Goal: Task Accomplishment & Management: Use online tool/utility

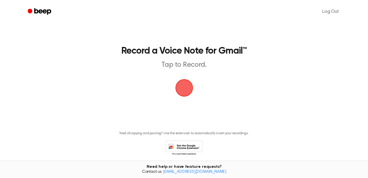
click at [183, 87] on span "button" at bounding box center [184, 88] width 16 height 16
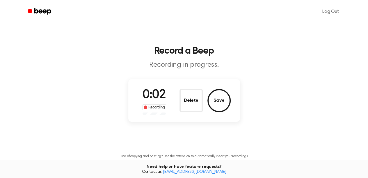
click at [195, 101] on button "Delete" at bounding box center [190, 100] width 23 height 23
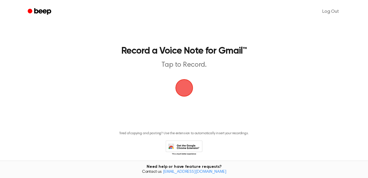
click at [183, 90] on span "button" at bounding box center [184, 88] width 16 height 16
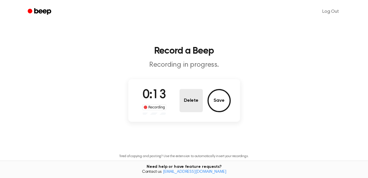
click at [188, 101] on button "Delete" at bounding box center [190, 100] width 23 height 23
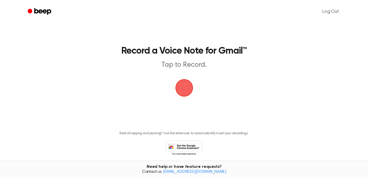
click at [189, 88] on span "button" at bounding box center [184, 88] width 16 height 16
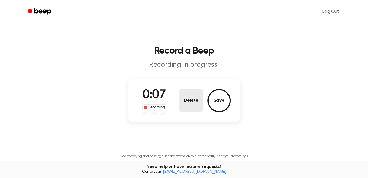
click at [197, 101] on button "Delete" at bounding box center [190, 100] width 23 height 23
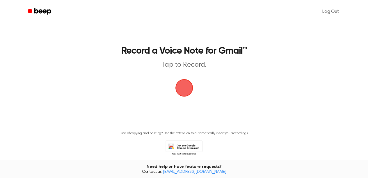
click at [184, 96] on span "button" at bounding box center [184, 88] width 16 height 16
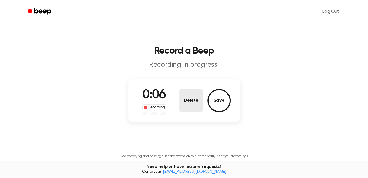
click at [184, 96] on button "Delete" at bounding box center [190, 100] width 23 height 23
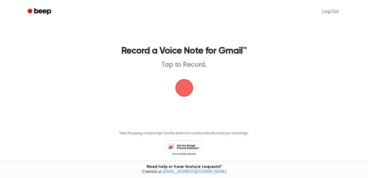
click at [184, 95] on span "button" at bounding box center [184, 88] width 16 height 16
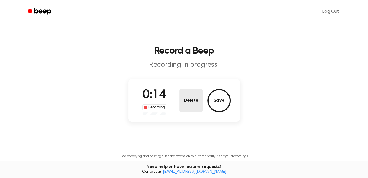
click at [184, 95] on button "Delete" at bounding box center [190, 100] width 23 height 23
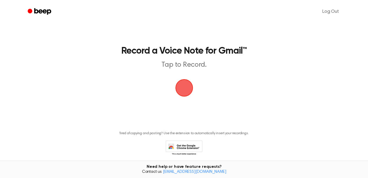
click at [184, 95] on span "button" at bounding box center [184, 88] width 18 height 18
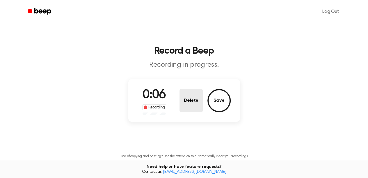
click at [184, 95] on button "Delete" at bounding box center [190, 100] width 23 height 23
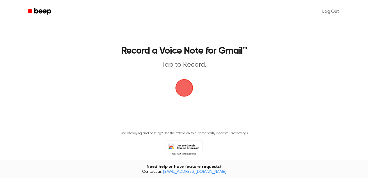
click at [184, 95] on span "button" at bounding box center [184, 88] width 16 height 16
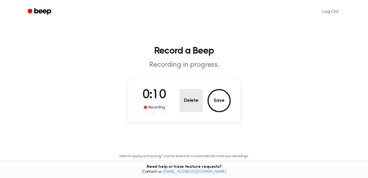
click at [184, 95] on button "Delete" at bounding box center [190, 100] width 23 height 23
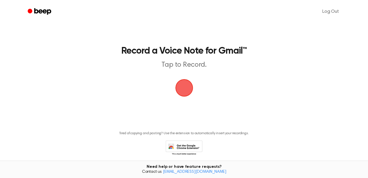
click at [184, 95] on span "button" at bounding box center [184, 88] width 16 height 16
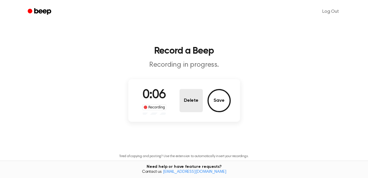
click at [184, 95] on button "Delete" at bounding box center [190, 100] width 23 height 23
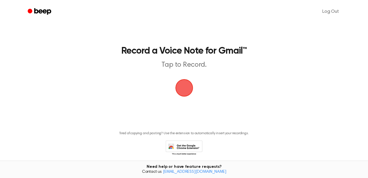
click at [184, 95] on span "button" at bounding box center [184, 88] width 16 height 16
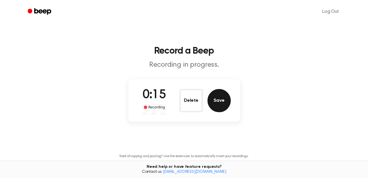
click at [219, 100] on button "Save" at bounding box center [218, 100] width 23 height 23
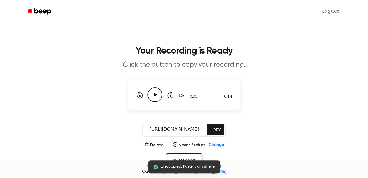
click at [153, 93] on icon "Play Audio" at bounding box center [154, 94] width 15 height 15
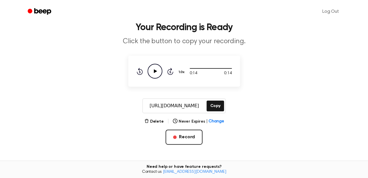
scroll to position [92, 0]
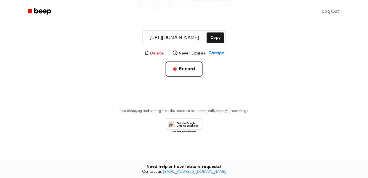
click at [157, 53] on button "Delete" at bounding box center [153, 54] width 19 height 6
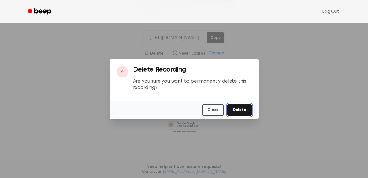
click at [240, 111] on button "Delete" at bounding box center [239, 110] width 24 height 12
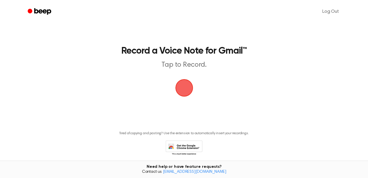
scroll to position [22, 0]
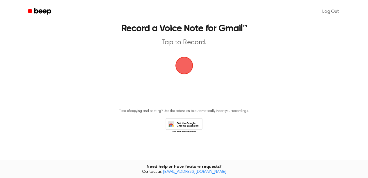
click at [182, 65] on span "button" at bounding box center [184, 66] width 16 height 16
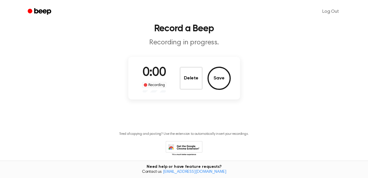
scroll to position [45, 0]
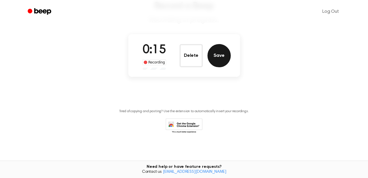
click at [214, 62] on button "Save" at bounding box center [218, 55] width 23 height 23
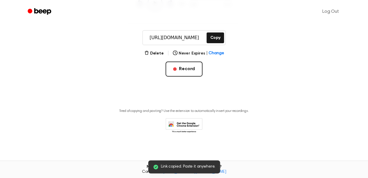
scroll to position [34, 0]
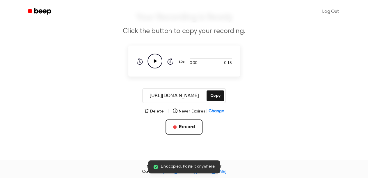
click at [155, 65] on icon "Play Audio" at bounding box center [154, 61] width 15 height 15
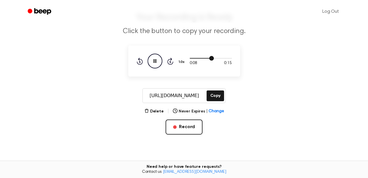
click at [194, 56] on div at bounding box center [210, 58] width 42 height 5
drag, startPoint x: 190, startPoint y: 58, endPoint x: 167, endPoint y: 62, distance: 23.3
click at [167, 62] on div "0:02 0:15 Your browser does not support the [object Object] element. 1.0x Rewin…" at bounding box center [183, 61] width 95 height 15
click at [152, 62] on icon "Pause Audio" at bounding box center [154, 61] width 15 height 15
drag, startPoint x: 195, startPoint y: 59, endPoint x: 179, endPoint y: 62, distance: 16.5
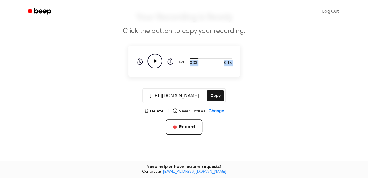
click at [179, 62] on div "0:03 0:15 Your browser does not support the [object Object] element. 1.0x Rewin…" at bounding box center [183, 61] width 95 height 15
drag, startPoint x: 194, startPoint y: 56, endPoint x: 191, endPoint y: 57, distance: 3.0
click at [191, 57] on div at bounding box center [210, 58] width 42 height 5
click at [156, 64] on icon "Play Audio" at bounding box center [154, 61] width 15 height 15
click at [219, 96] on button "Copy" at bounding box center [214, 96] width 17 height 11
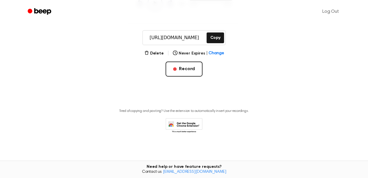
scroll to position [68, 0]
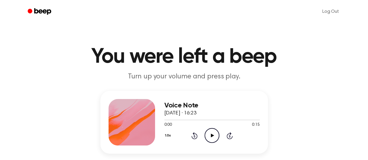
click at [211, 133] on icon "Play Audio" at bounding box center [211, 135] width 15 height 15
click at [213, 135] on icon "Play Audio" at bounding box center [211, 135] width 15 height 15
click at [215, 133] on icon "Pause Audio" at bounding box center [211, 135] width 15 height 15
click at [215, 133] on icon "Play Audio" at bounding box center [211, 135] width 15 height 15
click at [214, 134] on icon "Pause Audio" at bounding box center [211, 135] width 15 height 15
